Goal: Task Accomplishment & Management: Use online tool/utility

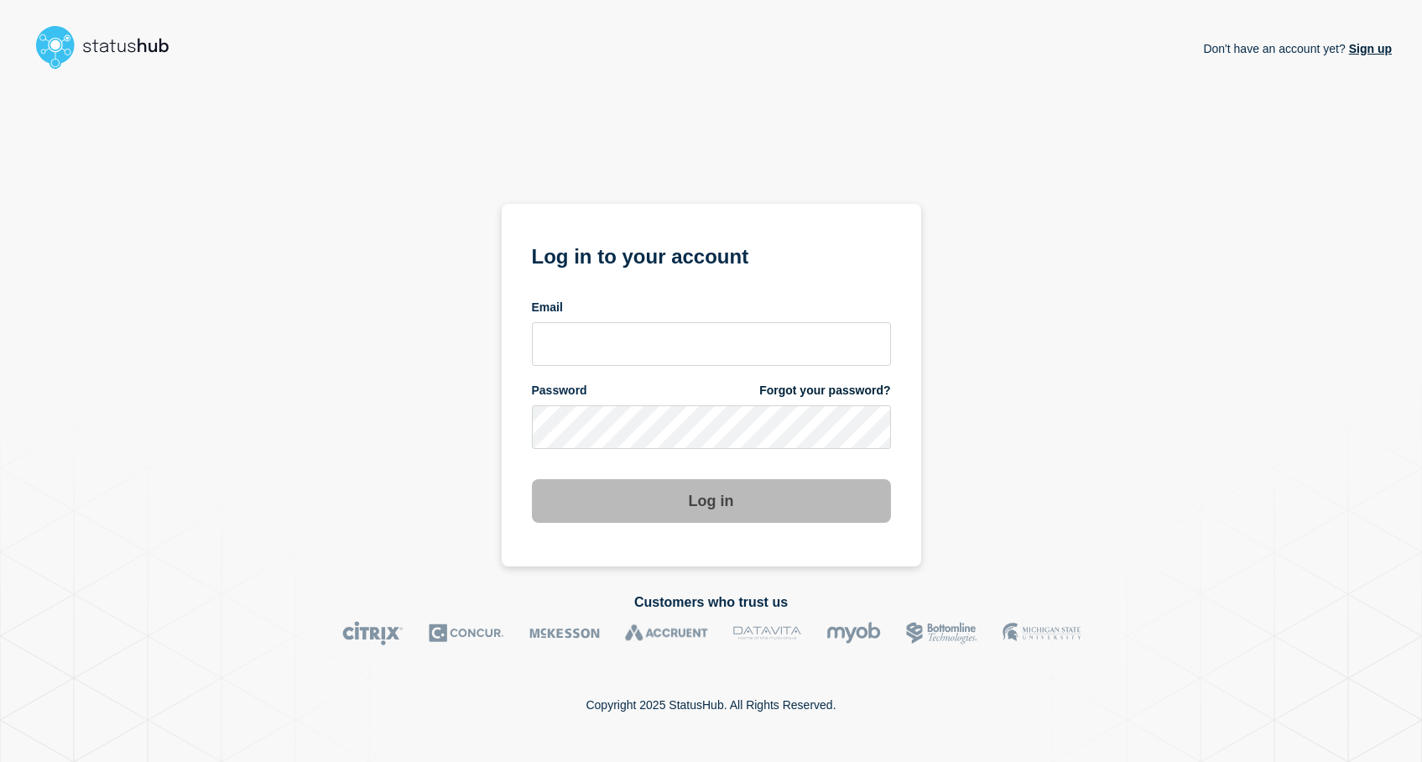
type input "[EMAIL_ADDRESS][DOMAIN_NAME]"
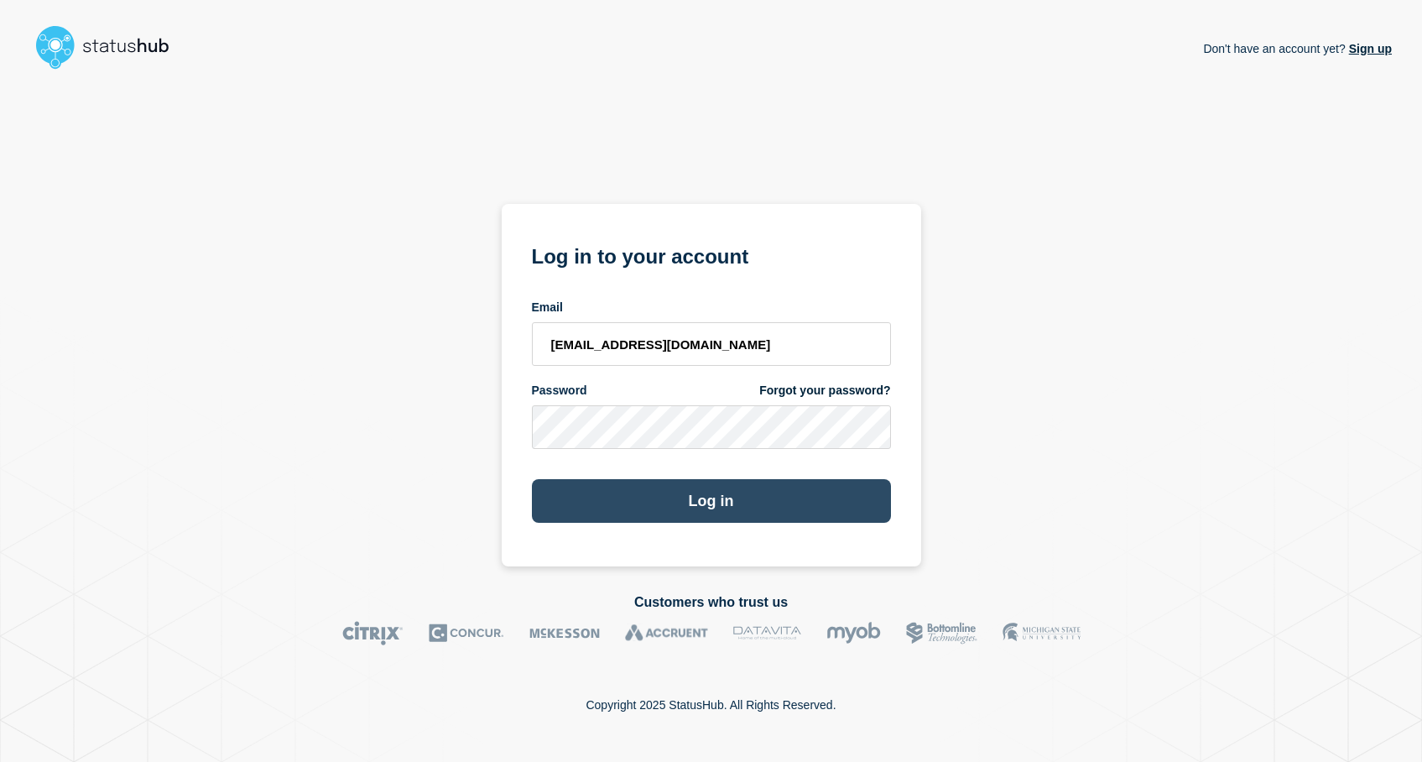
click at [735, 503] on button "Log in" at bounding box center [711, 501] width 359 height 44
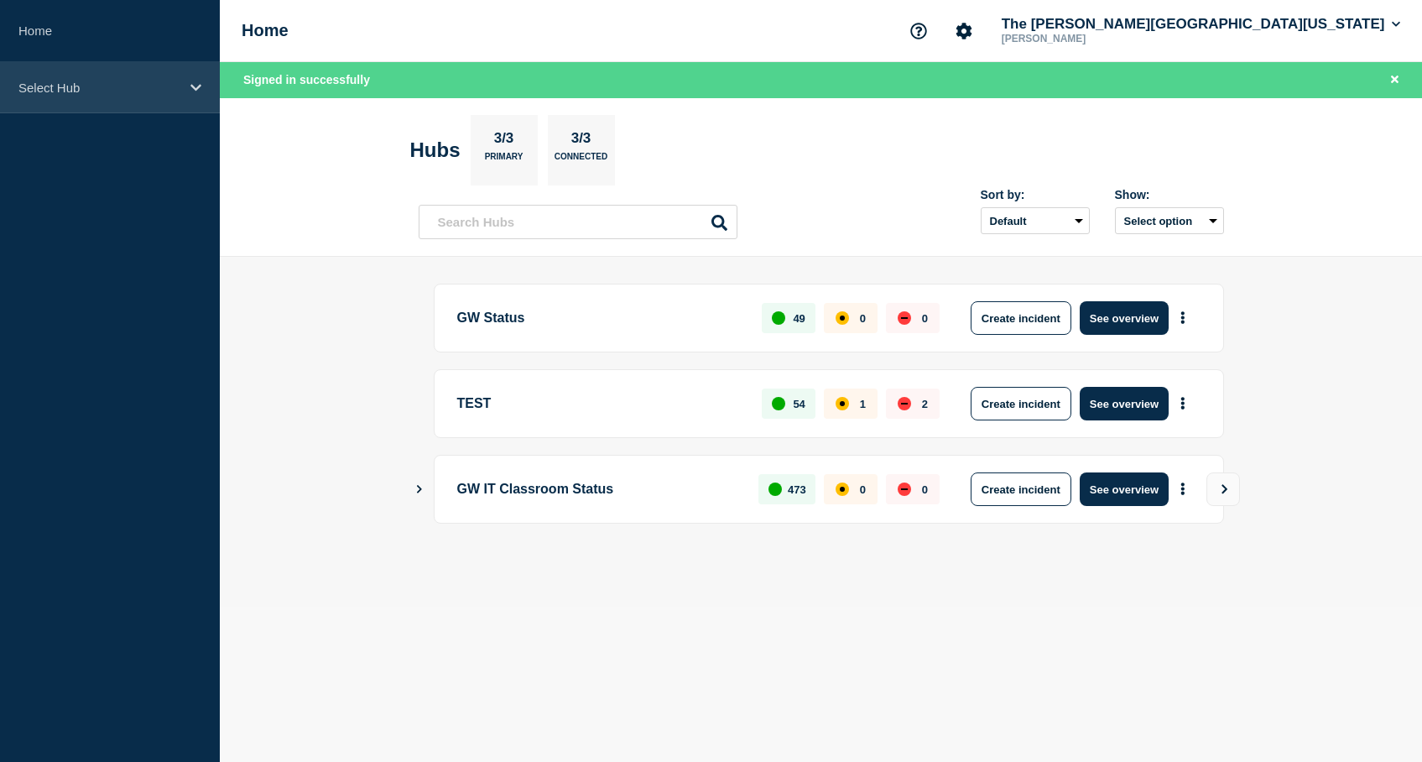
click at [104, 91] on p "Select Hub" at bounding box center [98, 88] width 161 height 14
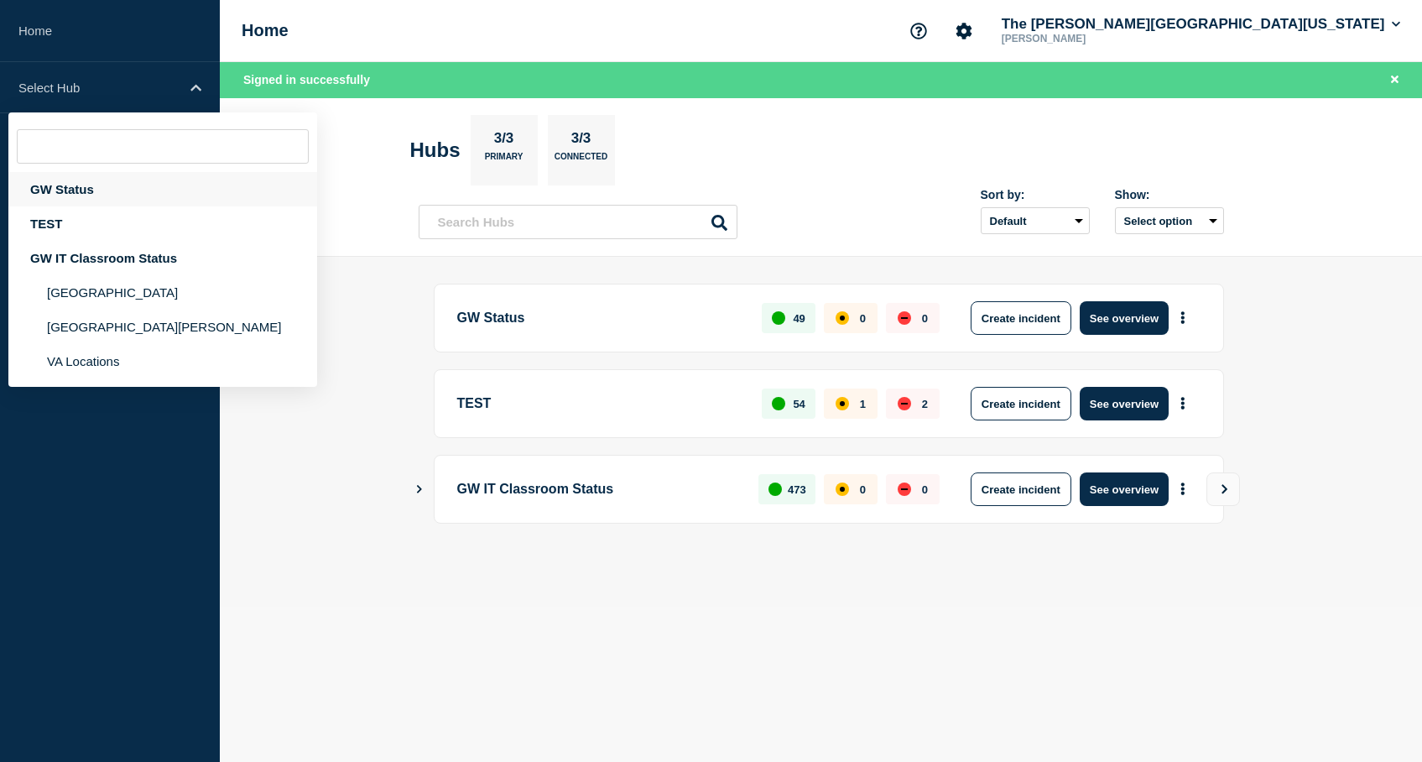
click at [114, 194] on div "GW Status" at bounding box center [162, 189] width 309 height 34
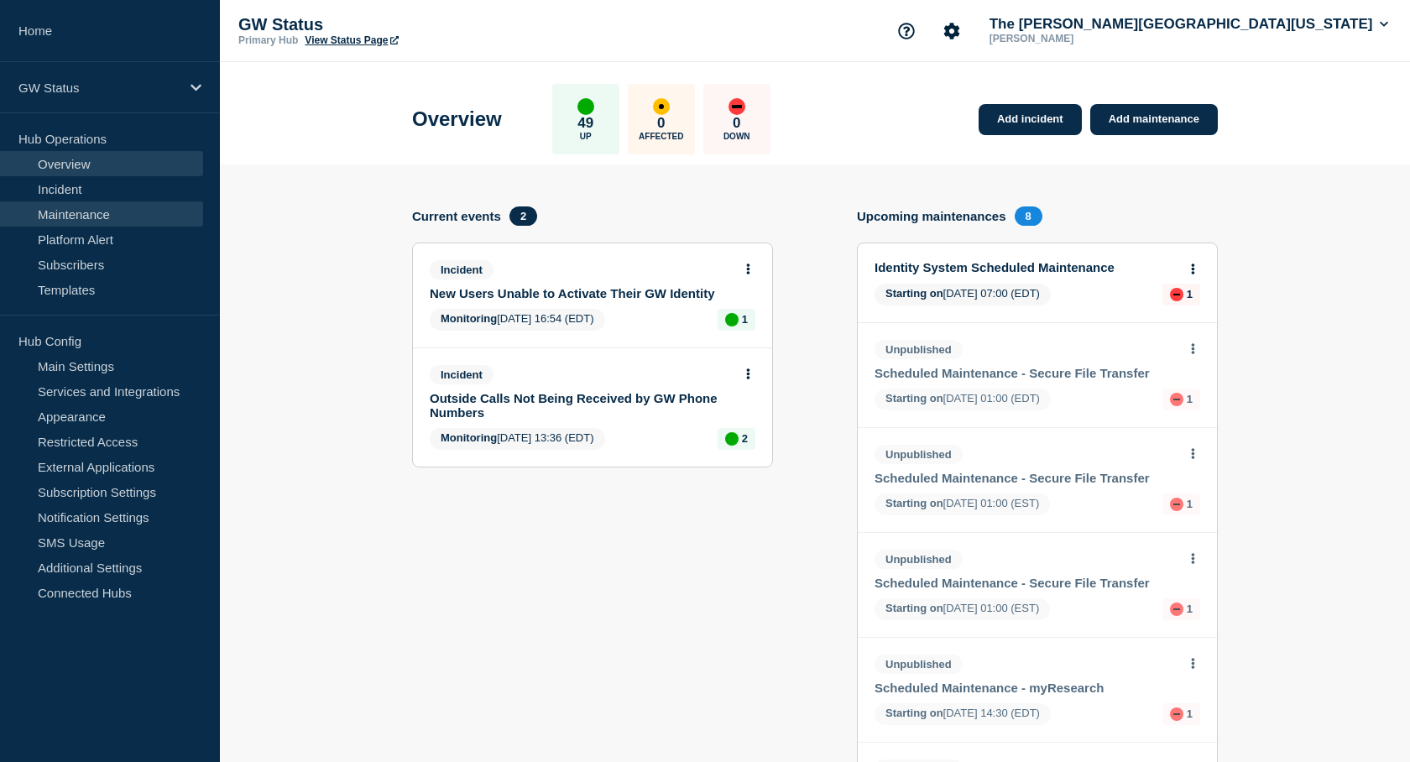
click at [76, 216] on link "Maintenance" at bounding box center [101, 213] width 203 height 25
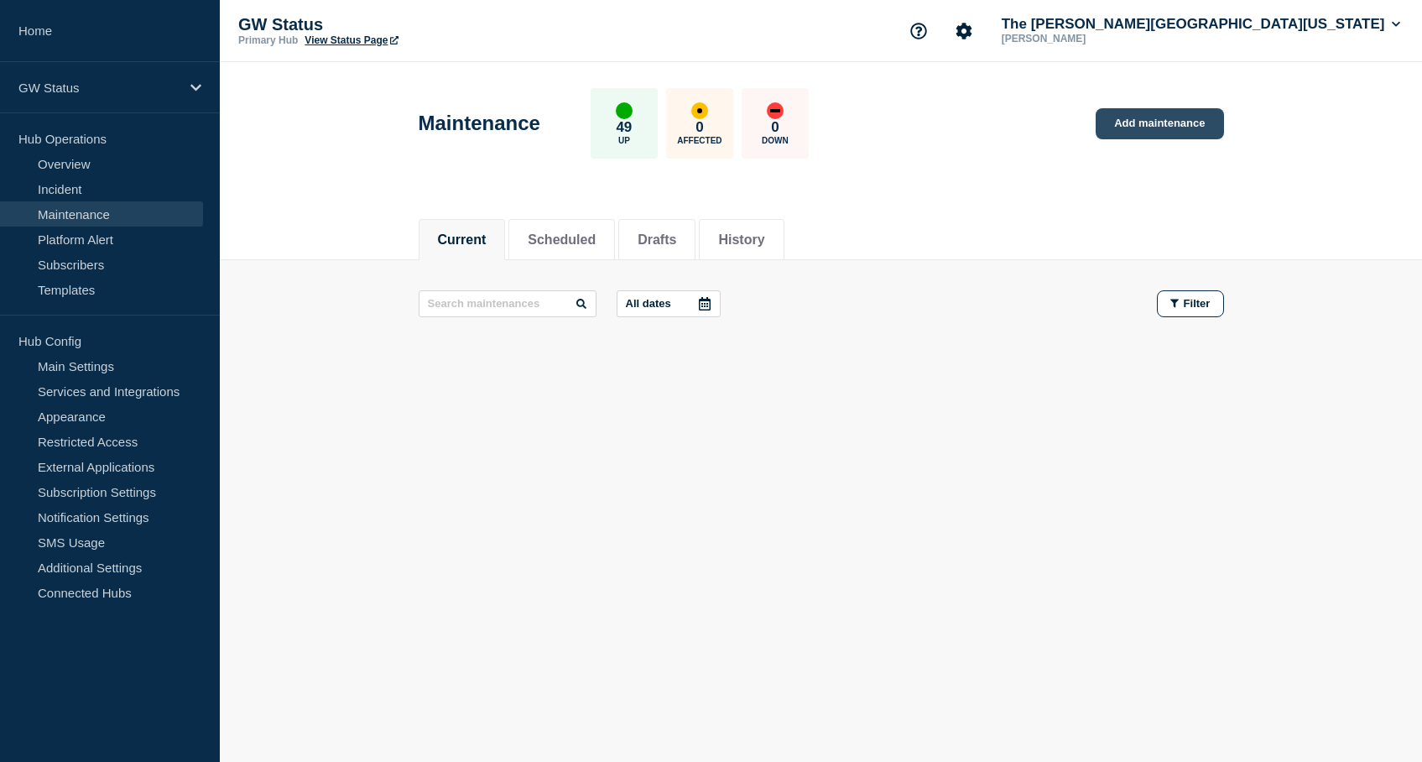
click at [1161, 132] on link "Add maintenance" at bounding box center [1160, 123] width 128 height 31
